Goal: Register for event/course

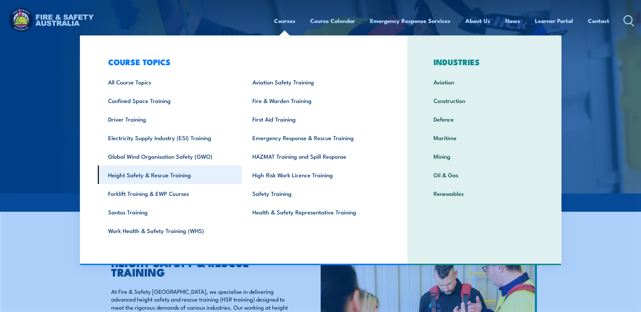
click at [143, 176] on link "Height Safety & Rescue Training" at bounding box center [170, 174] width 144 height 19
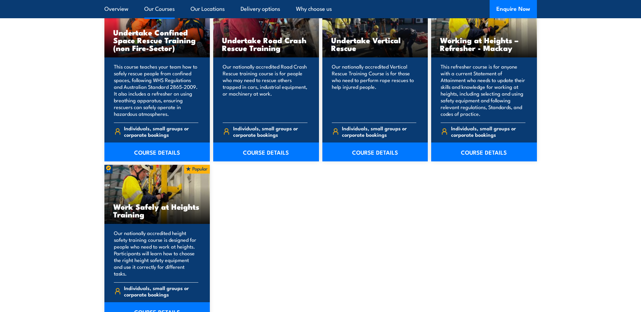
scroll to position [777, 0]
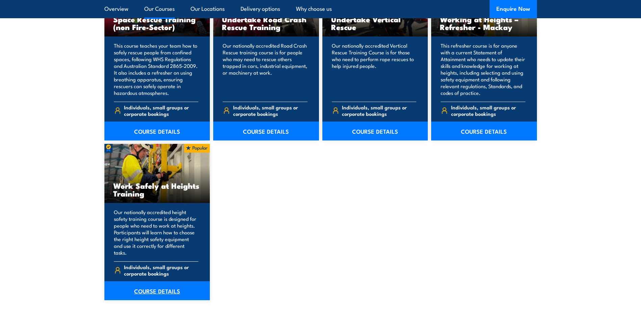
click at [155, 282] on link "COURSE DETAILS" at bounding box center [157, 290] width 106 height 19
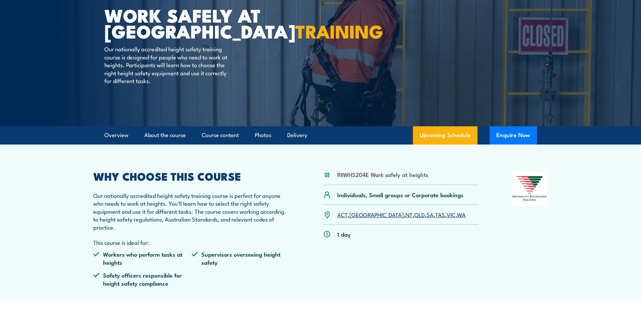
scroll to position [68, 0]
click at [446, 215] on link "VIC" at bounding box center [450, 214] width 9 height 8
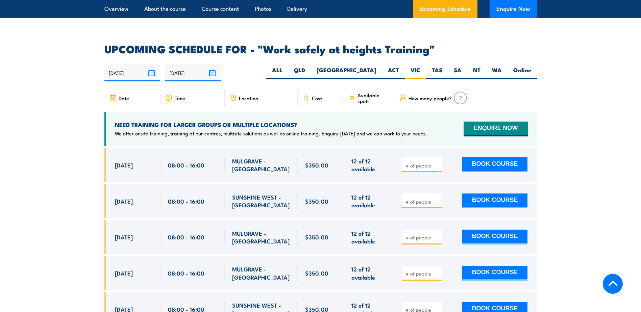
scroll to position [1007, 0]
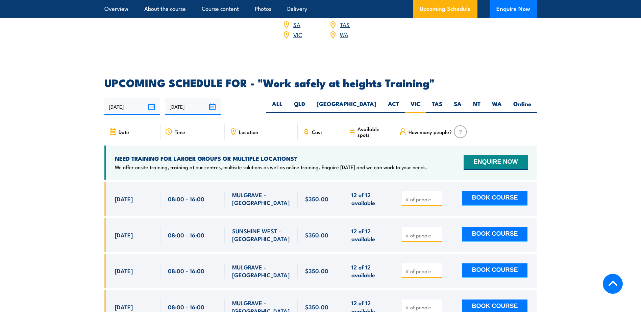
click at [460, 125] on img at bounding box center [460, 131] width 13 height 13
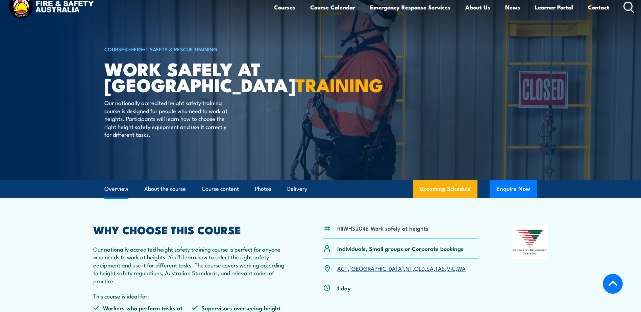
scroll to position [0, 0]
